Goal: Transaction & Acquisition: Purchase product/service

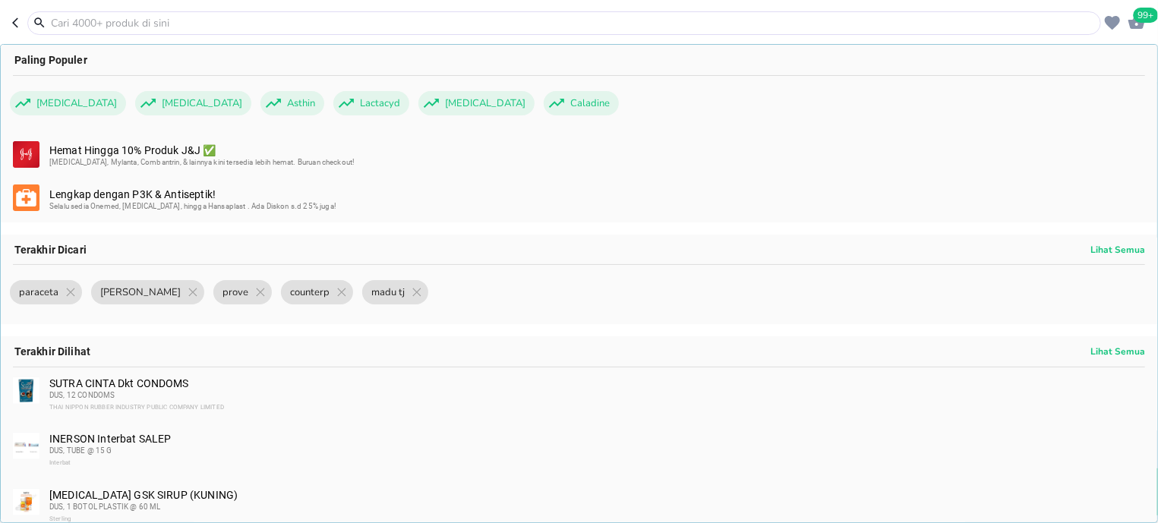
scroll to position [676, 0]
click at [1127, 24] on div "99+" at bounding box center [1135, 21] width 22 height 24
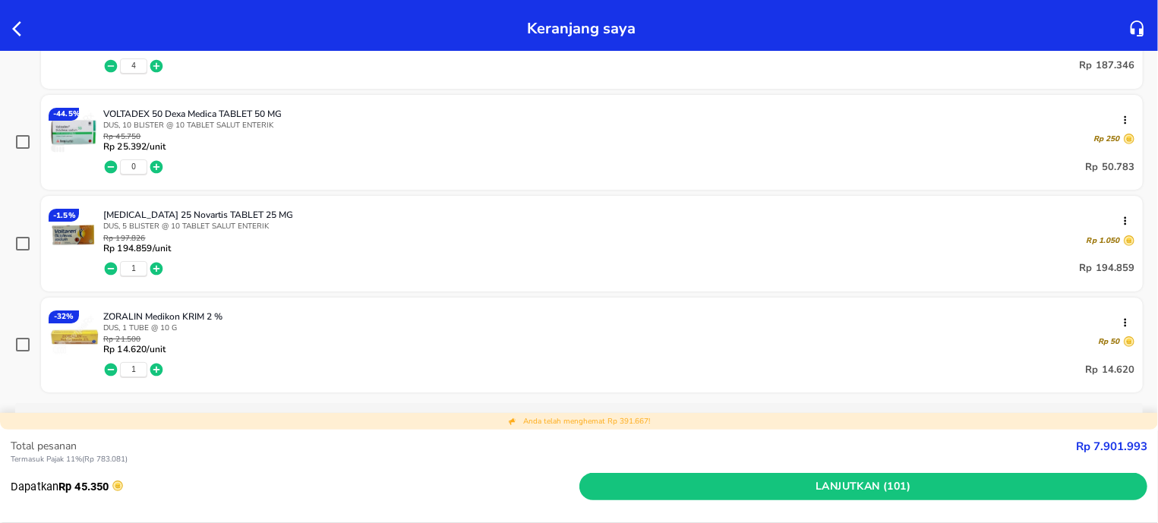
scroll to position [5128, 0]
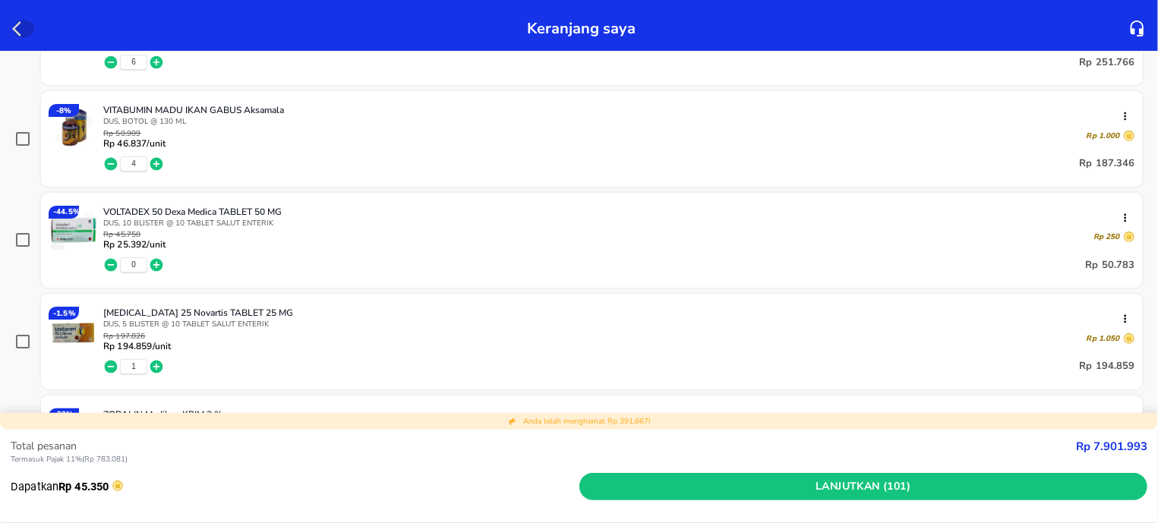
click at [24, 32] on icon "button" at bounding box center [21, 29] width 18 height 18
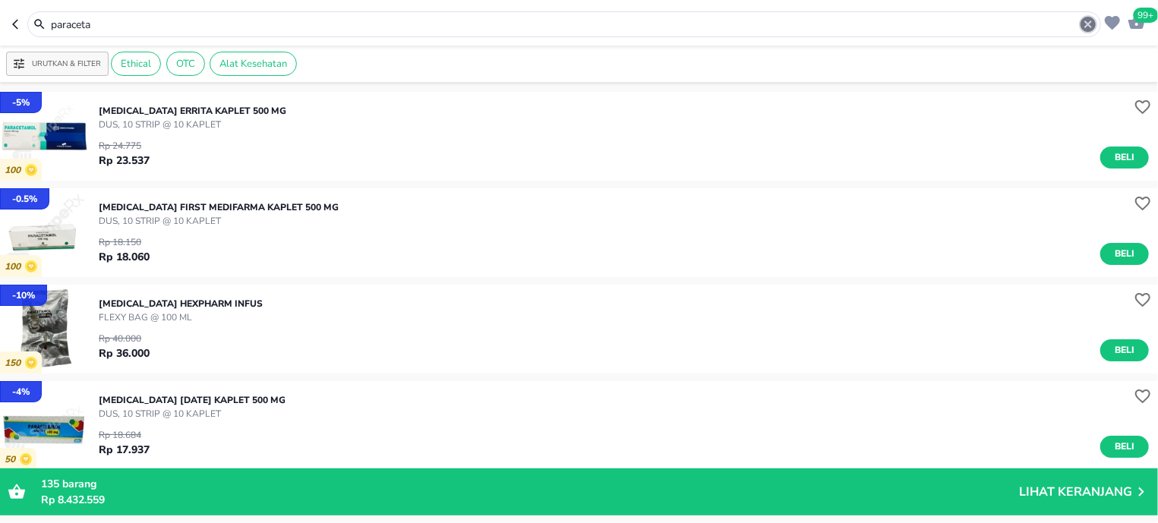
click at [1095, 26] on icon "button" at bounding box center [1087, 24] width 15 height 15
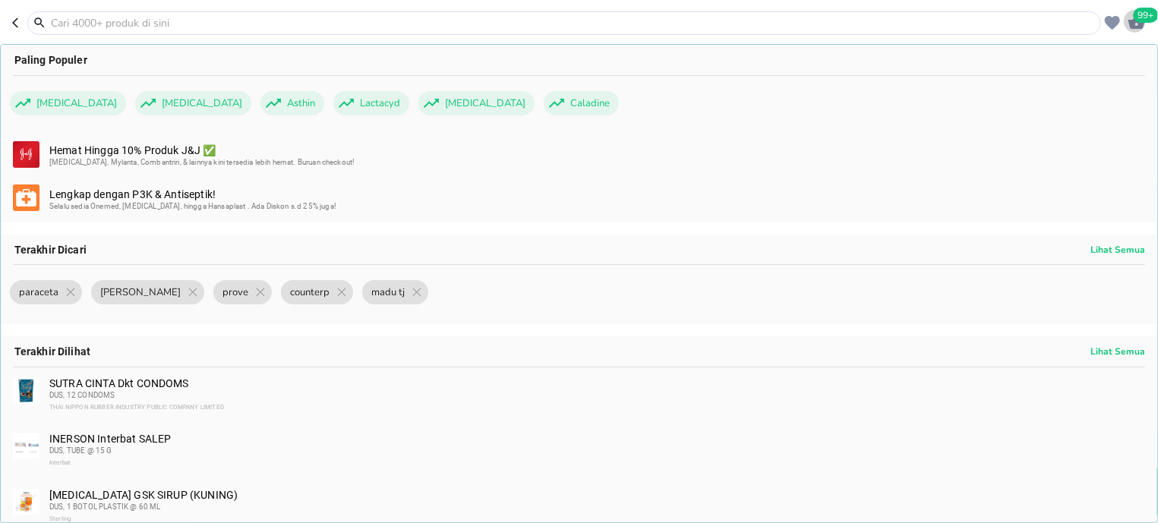
click at [1146, 19] on span "99+" at bounding box center [1145, 15] width 25 height 15
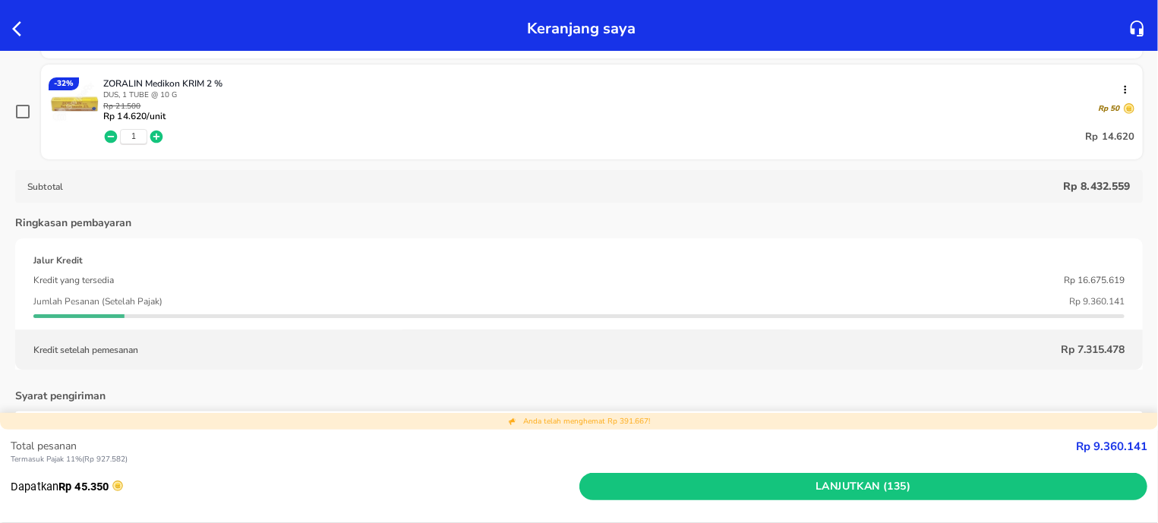
scroll to position [5411, 0]
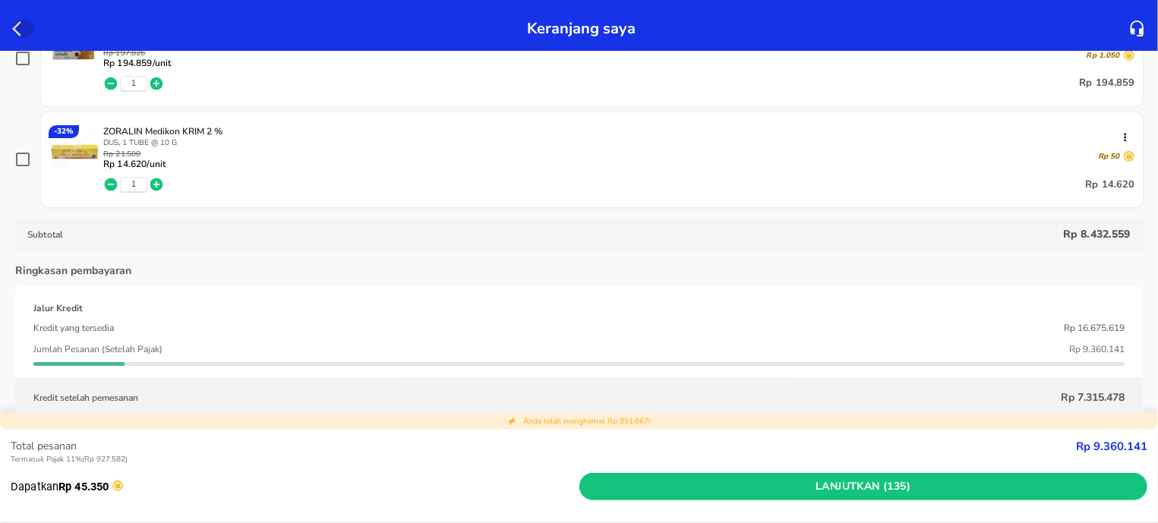
click at [16, 37] on icon "button" at bounding box center [21, 29] width 18 height 18
